Goal: Check status

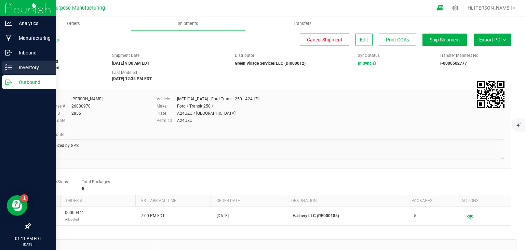
click at [25, 71] on p "Inventory" at bounding box center [32, 67] width 41 height 8
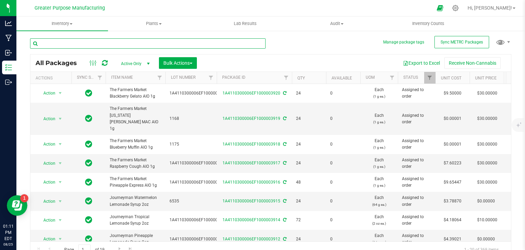
click at [100, 45] on input "text" at bounding box center [148, 43] width 236 height 10
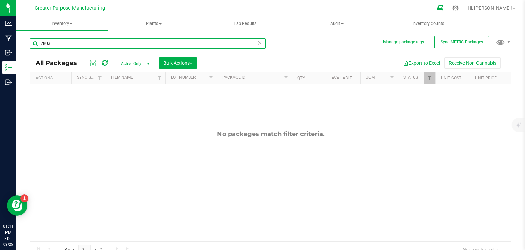
type input "2803"
click at [144, 63] on span "select" at bounding box center [148, 64] width 9 height 10
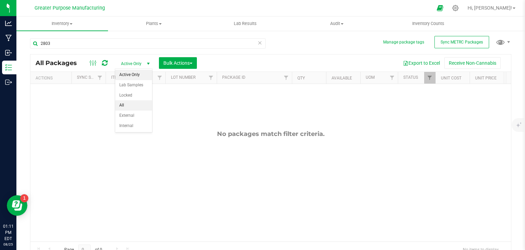
click at [131, 102] on li "All" at bounding box center [133, 105] width 37 height 10
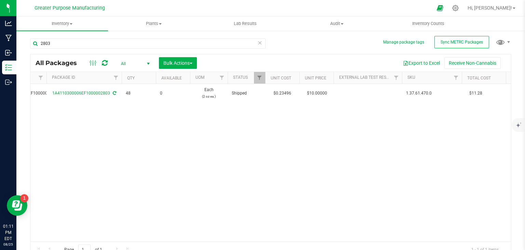
scroll to position [0, 335]
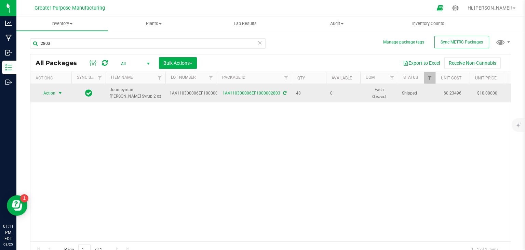
click at [61, 91] on span "select" at bounding box center [59, 92] width 5 height 5
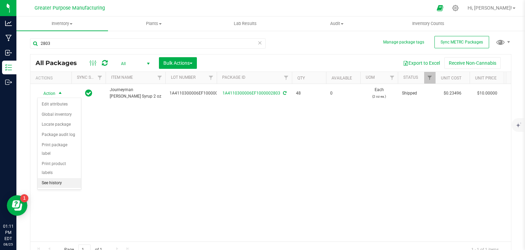
click at [66, 178] on li "See history" at bounding box center [59, 183] width 43 height 10
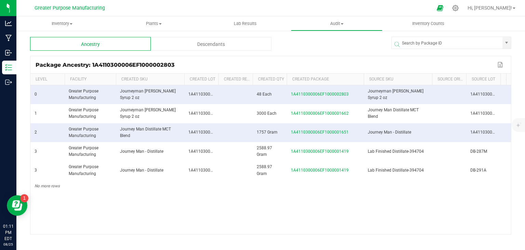
click at [361, 90] on div "Level Facility Created SKU Created Lot Created Ref Field Created Qty Created Pa…" at bounding box center [270, 154] width 481 height 160
drag, startPoint x: 354, startPoint y: 114, endPoint x: 291, endPoint y: 113, distance: 62.6
click at [291, 113] on td "1A4110300006EF1000001662" at bounding box center [325, 113] width 77 height 19
copy span "1A4110300006EF1000001662"
